Goal: Go to known website: Access a specific website the user already knows

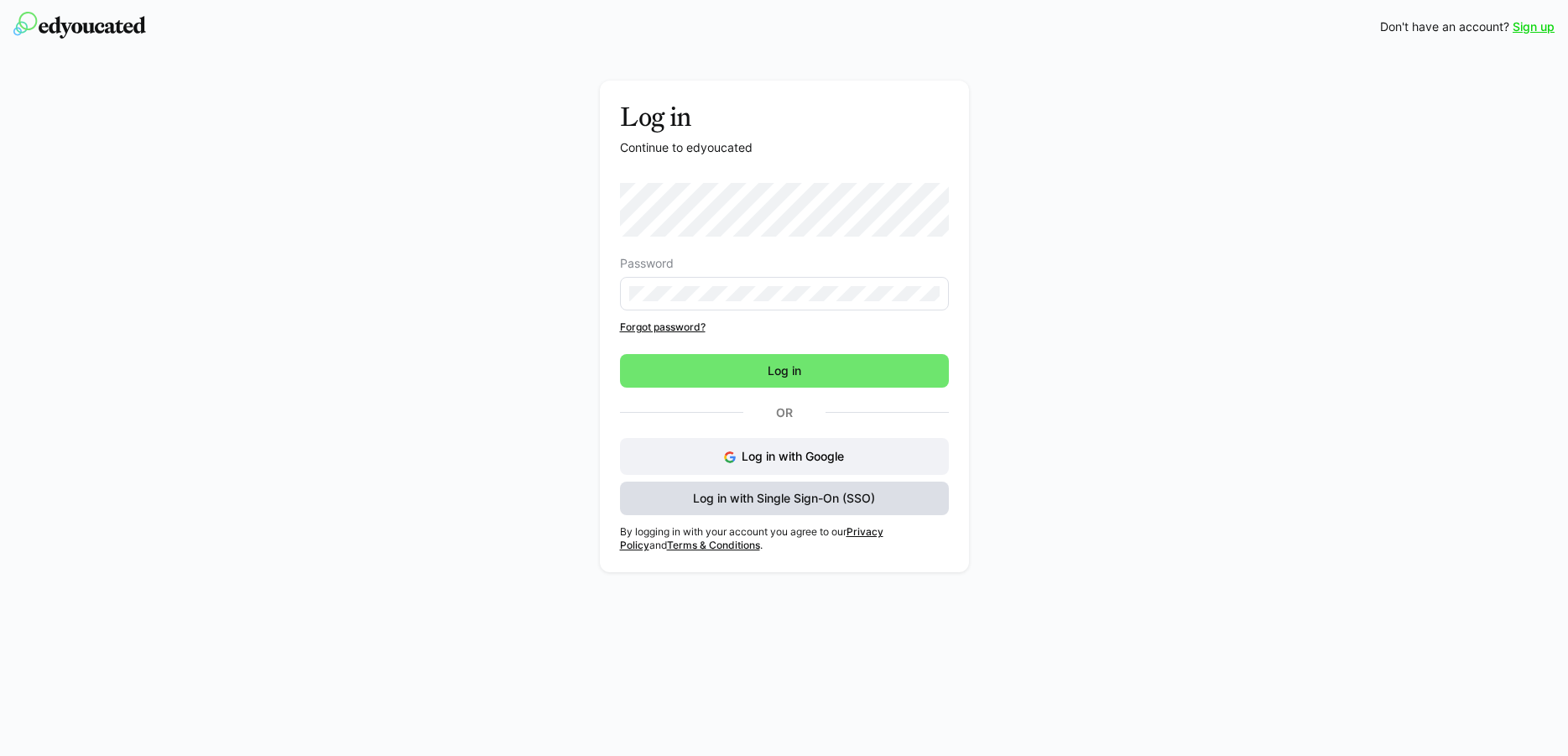
click at [803, 499] on span "Log in with Single Sign-On (SSO)" at bounding box center [784, 498] width 187 height 16
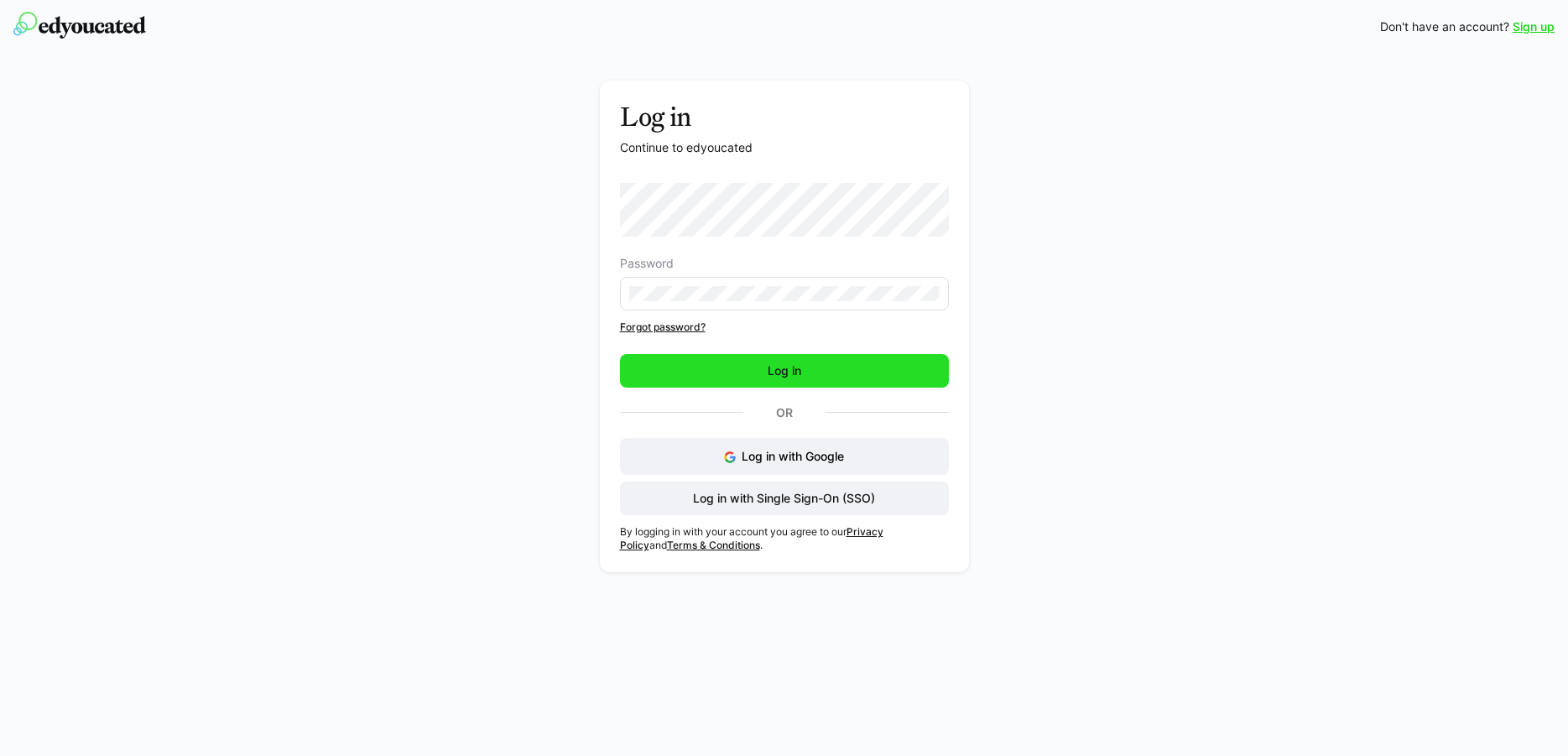
click at [785, 376] on span "Log in" at bounding box center [785, 370] width 39 height 16
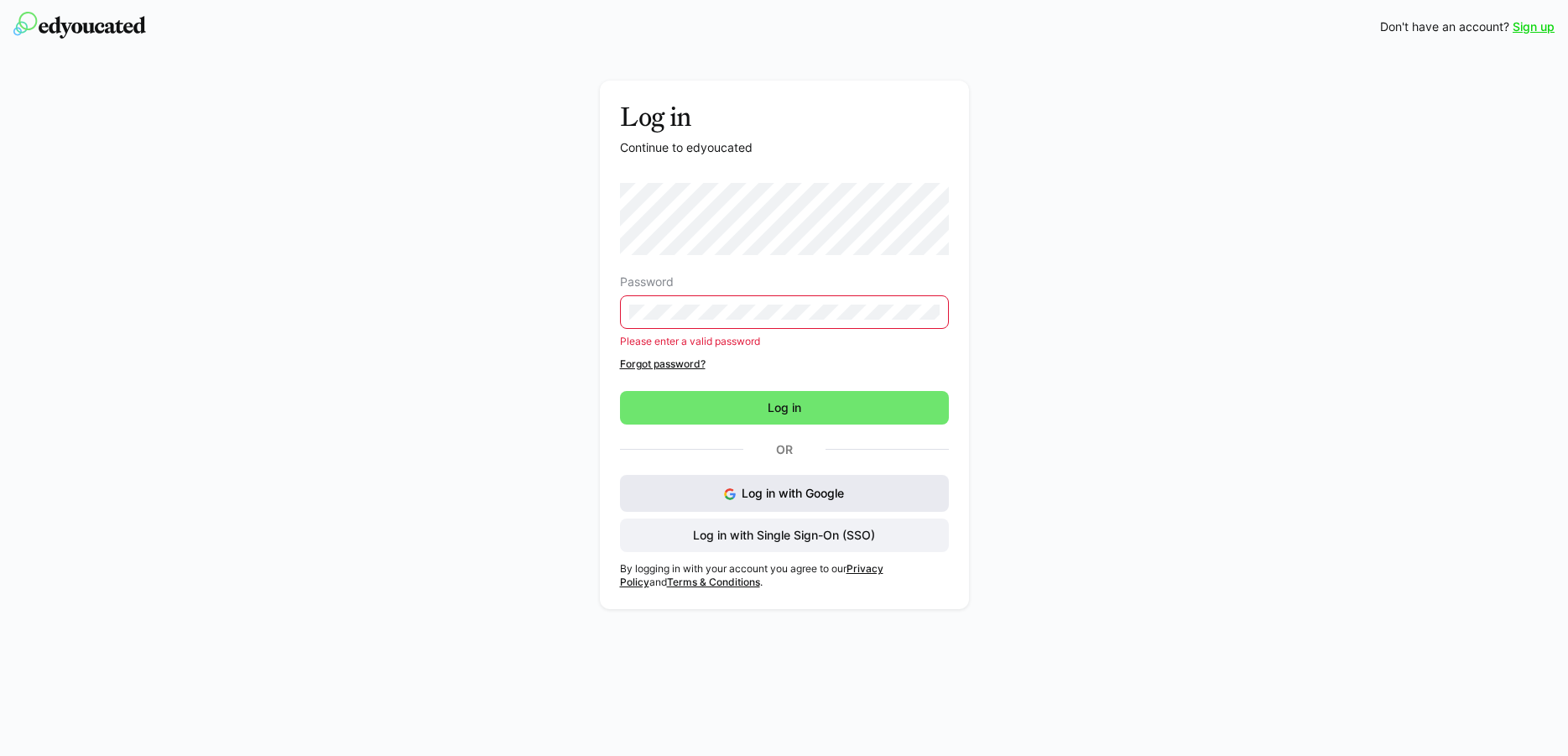
click at [778, 482] on button "Log in with Google" at bounding box center [784, 493] width 329 height 37
